Goal: Use online tool/utility: Utilize a website feature to perform a specific function

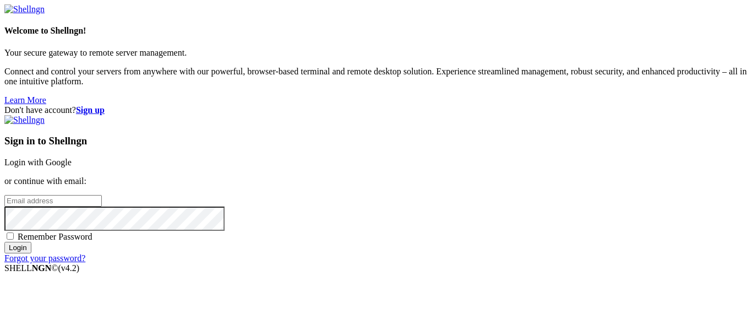
click at [72, 158] on link "Login with Google" at bounding box center [37, 162] width 67 height 9
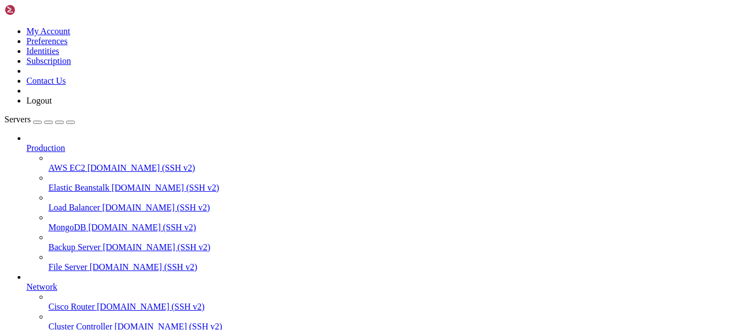
click at [65, 143] on span "Production" at bounding box center [45, 147] width 39 height 9
click at [26, 143] on icon at bounding box center [26, 143] width 0 height 0
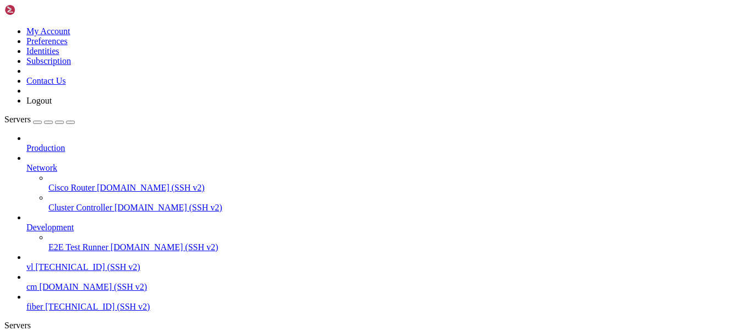
click at [26, 163] on icon at bounding box center [26, 163] width 0 height 0
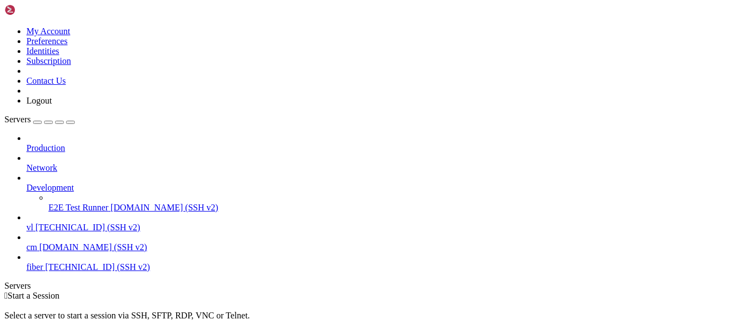
click at [26, 183] on icon at bounding box center [26, 183] width 0 height 0
